Goal: Information Seeking & Learning: Learn about a topic

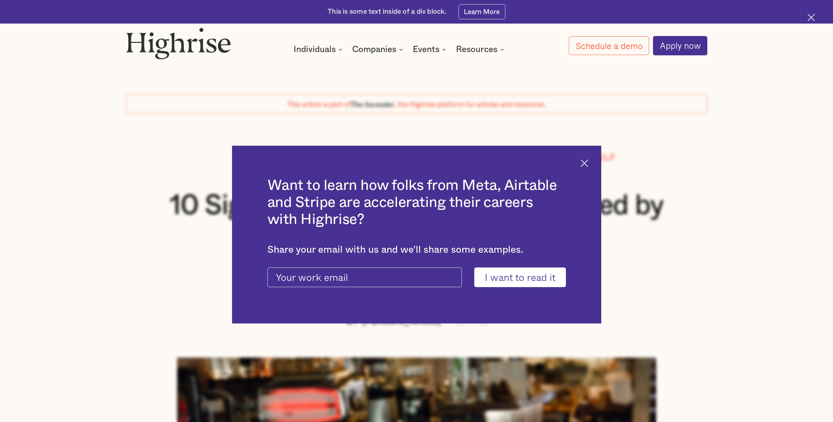
click at [587, 162] on img at bounding box center [585, 163] width 8 height 8
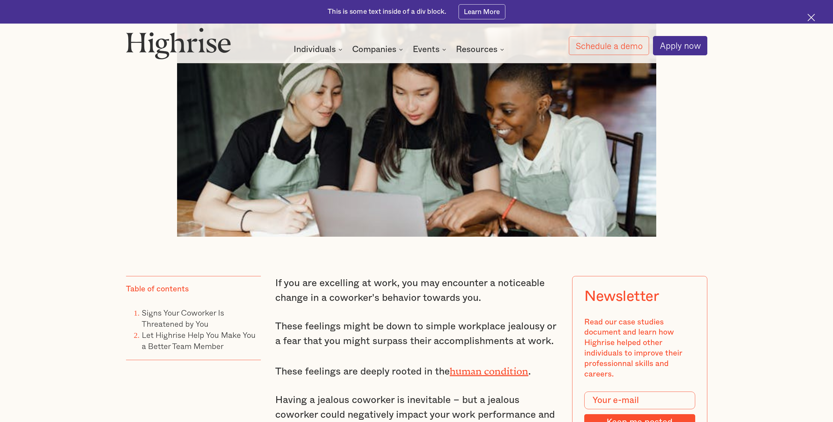
scroll to position [491, 0]
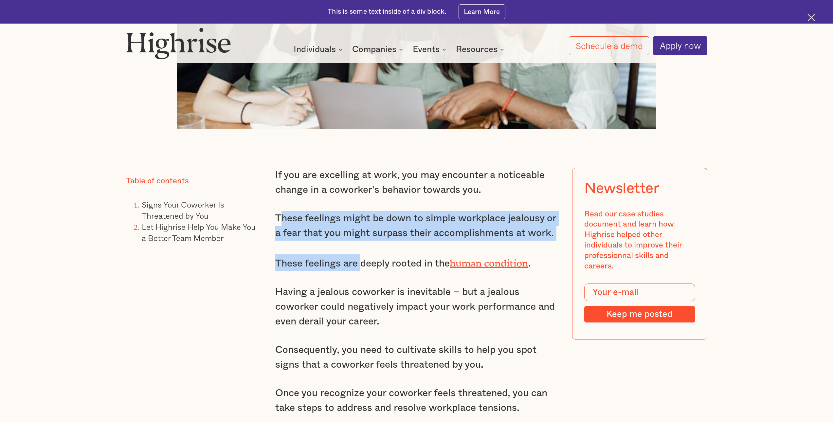
drag, startPoint x: 282, startPoint y: 218, endPoint x: 361, endPoint y: 241, distance: 83.0
click at [361, 241] on div "If you are excelling at work, you may encounter a noticeable change in a cowork…" at bounding box center [416, 298] width 283 height 261
click at [355, 244] on div "If you are excelling at work, you may encounter a noticeable change in a cowork…" at bounding box center [416, 298] width 283 height 261
click at [289, 224] on p "These feelings might be down to simple workplace jealousy or a fear that you mi…" at bounding box center [416, 225] width 283 height 29
drag, startPoint x: 273, startPoint y: 217, endPoint x: 353, endPoint y: 240, distance: 83.0
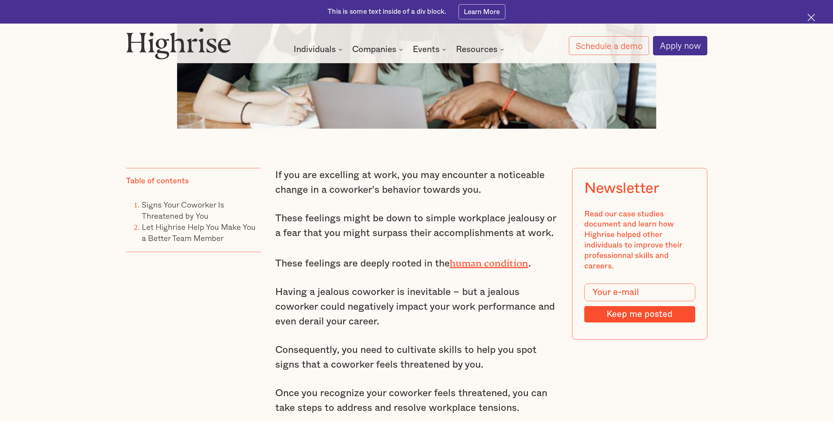
click at [357, 247] on div "If you are excelling at work, you may encounter a noticeable change in a cowork…" at bounding box center [416, 298] width 283 height 261
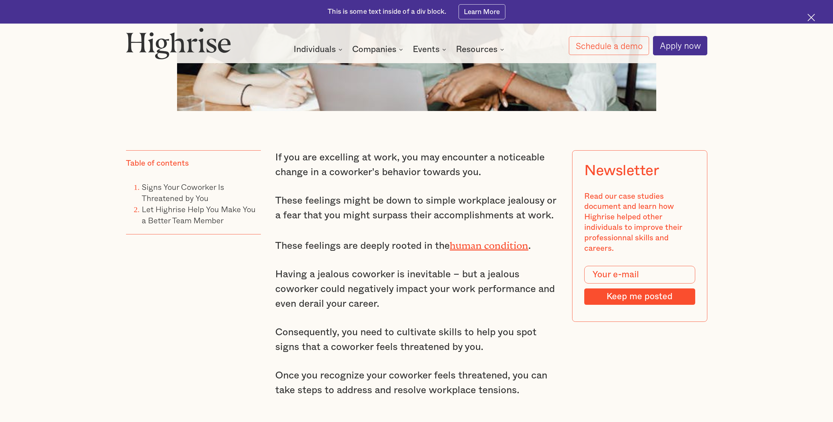
scroll to position [524, 0]
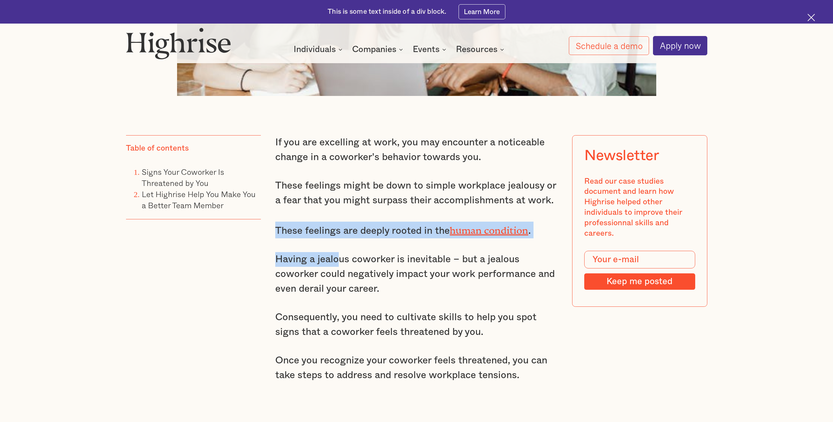
drag, startPoint x: 273, startPoint y: 231, endPoint x: 346, endPoint y: 255, distance: 76.9
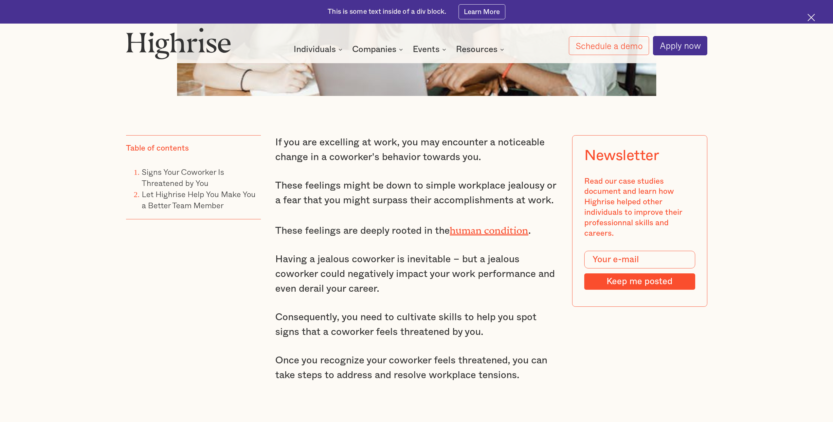
click at [348, 274] on p "Having a jealous coworker is inevitable – but a jealous coworker could negative…" at bounding box center [416, 274] width 283 height 44
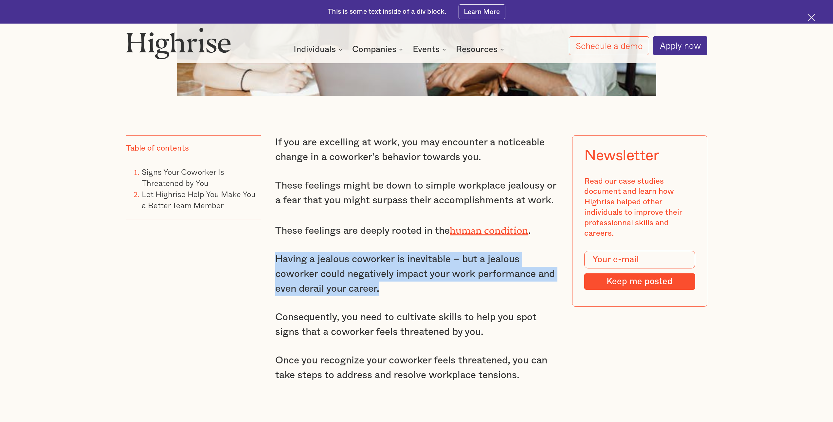
drag, startPoint x: 263, startPoint y: 255, endPoint x: 420, endPoint y: 284, distance: 159.8
click at [420, 284] on p "Having a jealous coworker is inevitable – but a jealous coworker could negative…" at bounding box center [416, 274] width 283 height 44
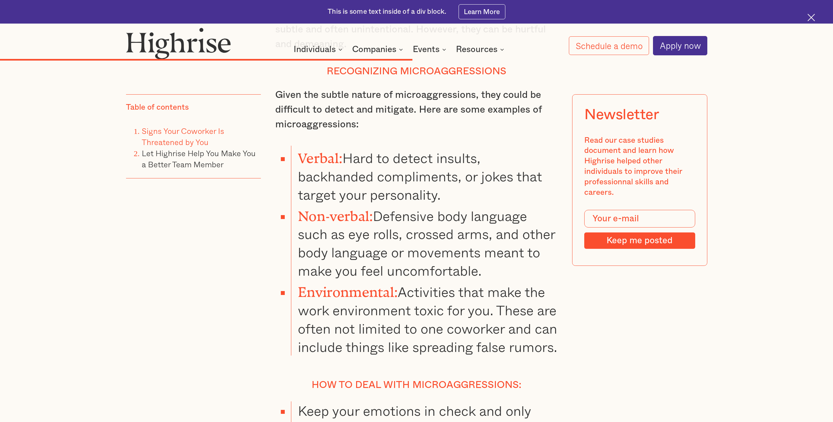
scroll to position [4748, 0]
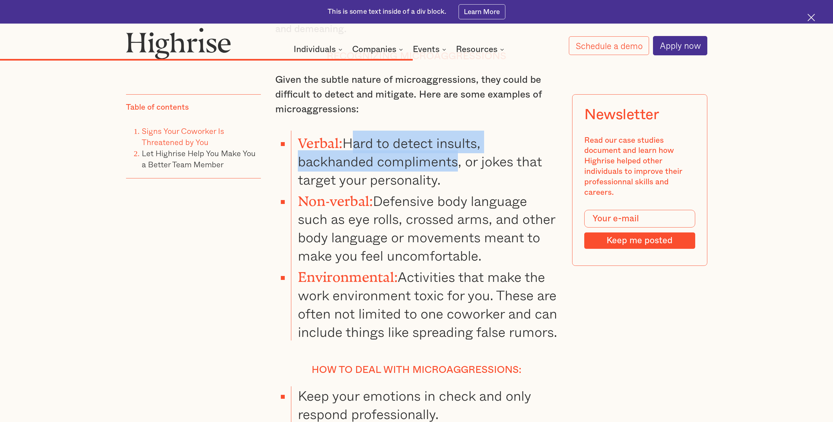
drag, startPoint x: 352, startPoint y: 135, endPoint x: 457, endPoint y: 161, distance: 109.0
click at [457, 161] on li "Verbal: Hard to detect insults, backhanded compliments, or jokes that target yo…" at bounding box center [424, 160] width 267 height 58
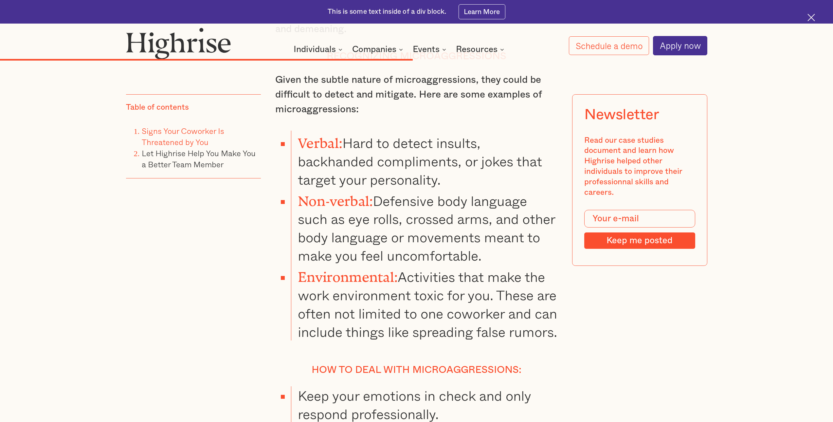
click at [477, 168] on li "Verbal: Hard to detect insults, backhanded compliments, or jokes that target yo…" at bounding box center [424, 160] width 267 height 58
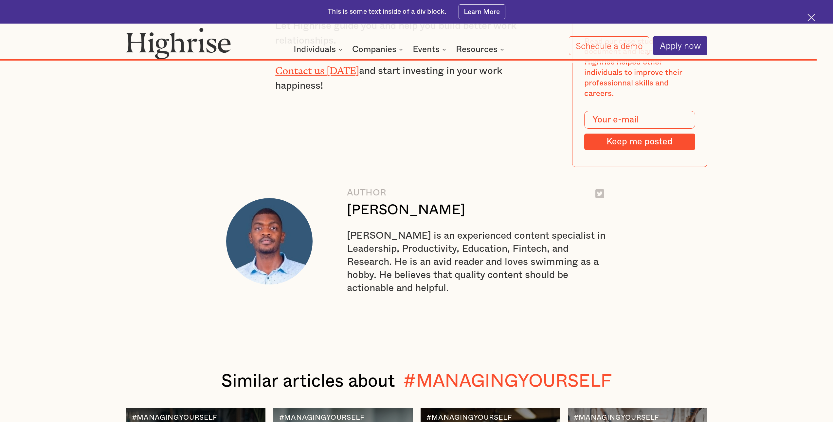
scroll to position [8873, 0]
